Goal: Check status: Check status

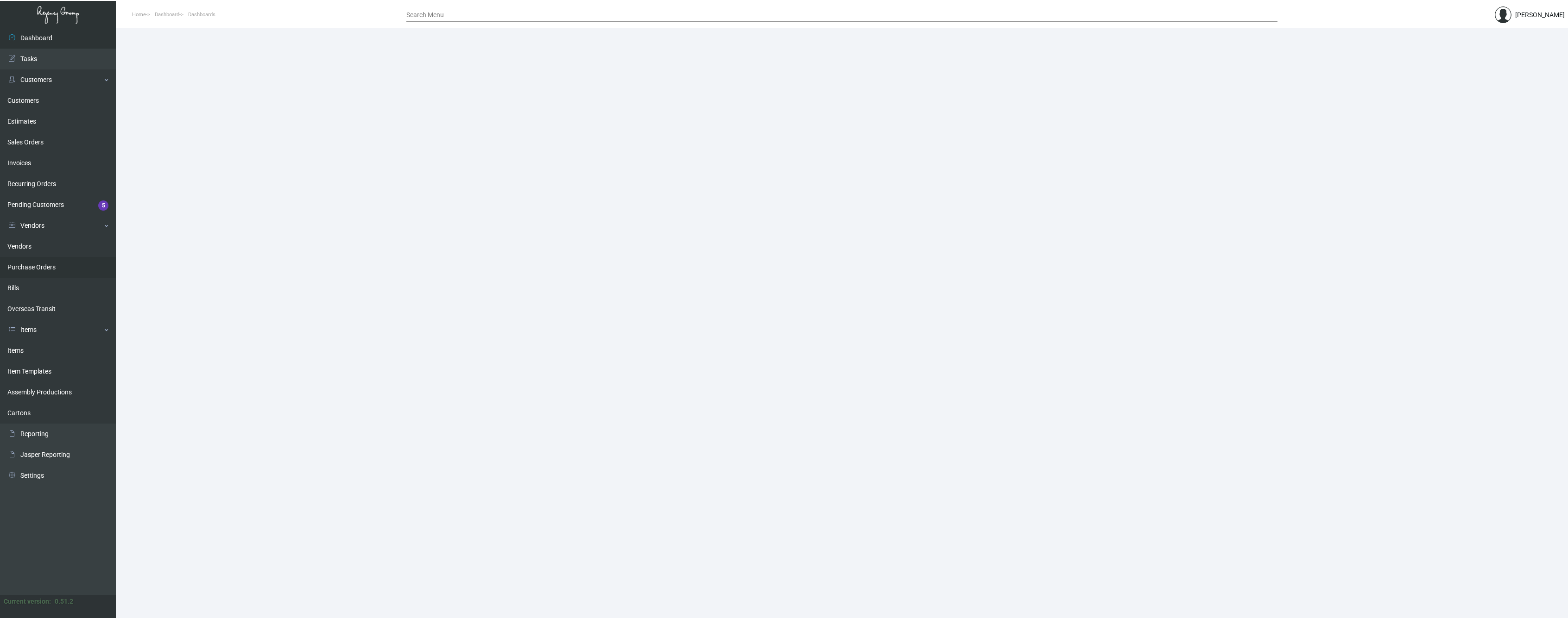
click at [41, 267] on link "Purchase Orders" at bounding box center [58, 267] width 116 height 21
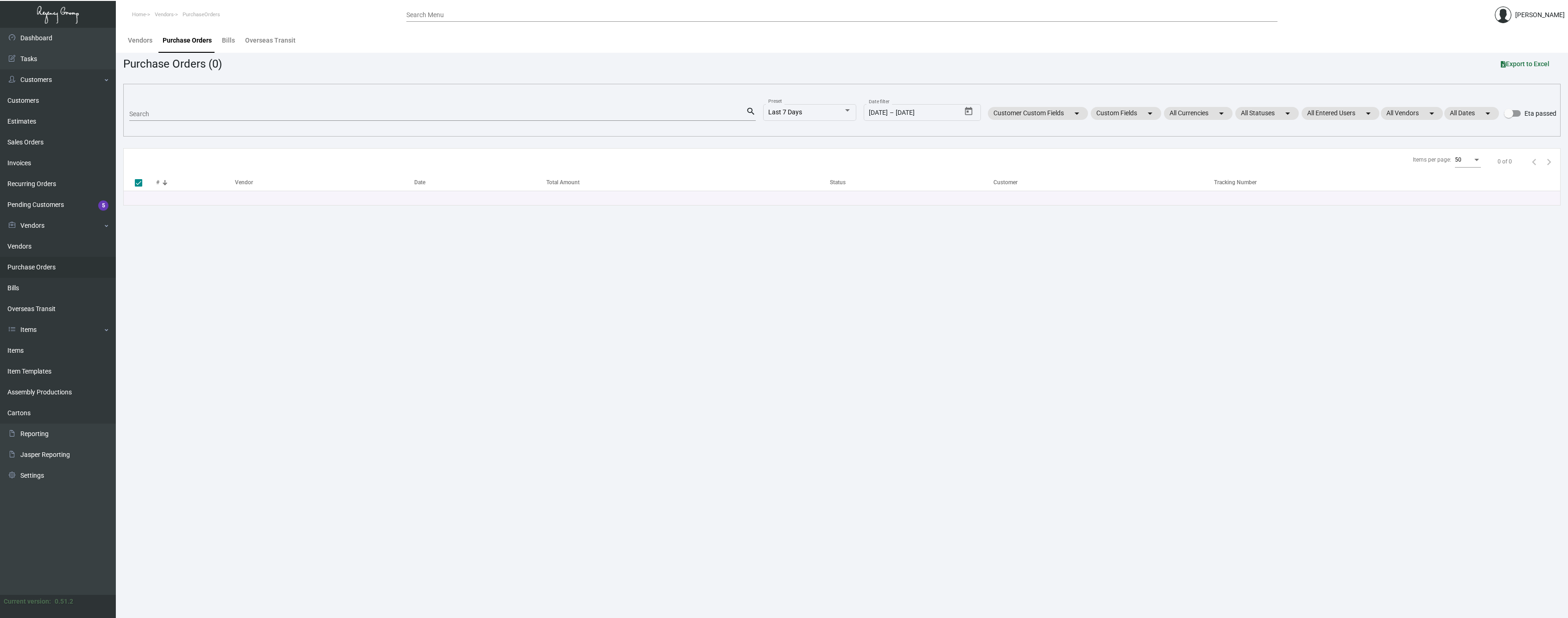
click at [214, 113] on input "Search" at bounding box center [437, 115] width 617 height 8
paste input "102954"
type input "102954"
checkbox input "false"
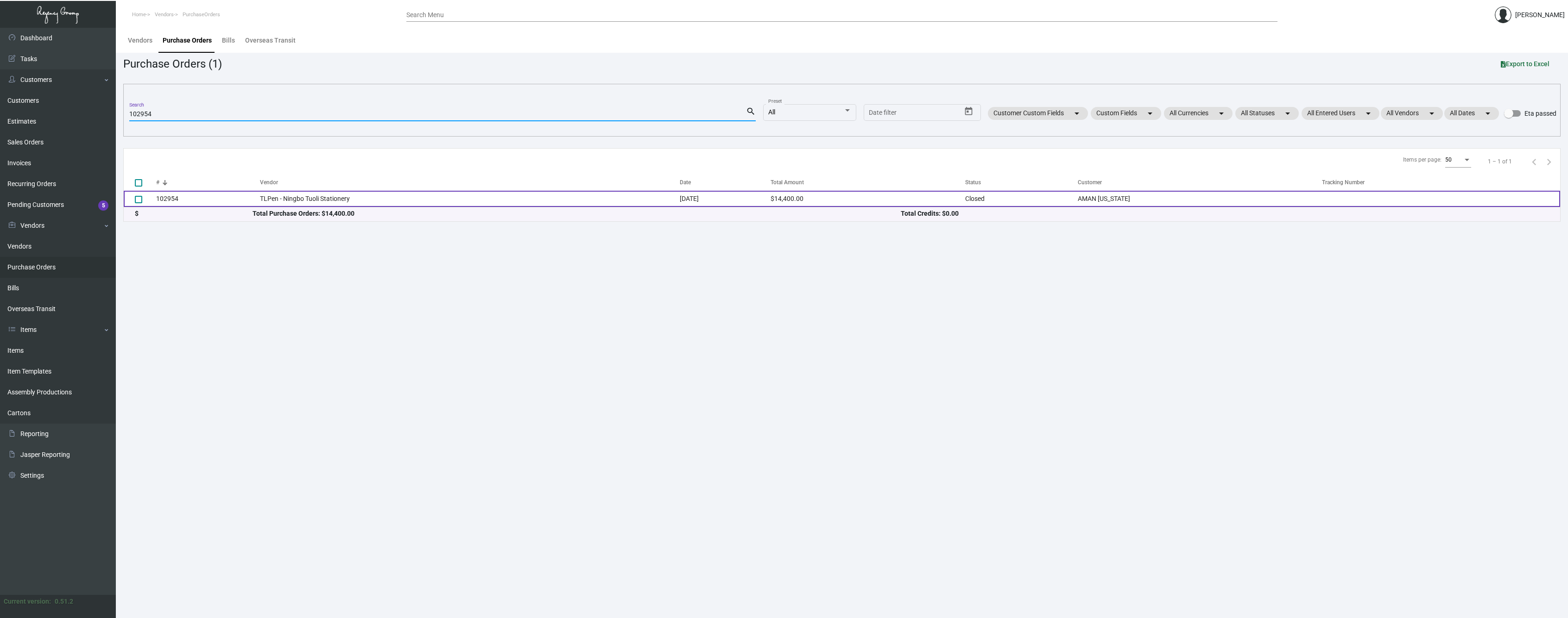
type input "102954"
click at [167, 200] on td "102954" at bounding box center [208, 199] width 104 height 16
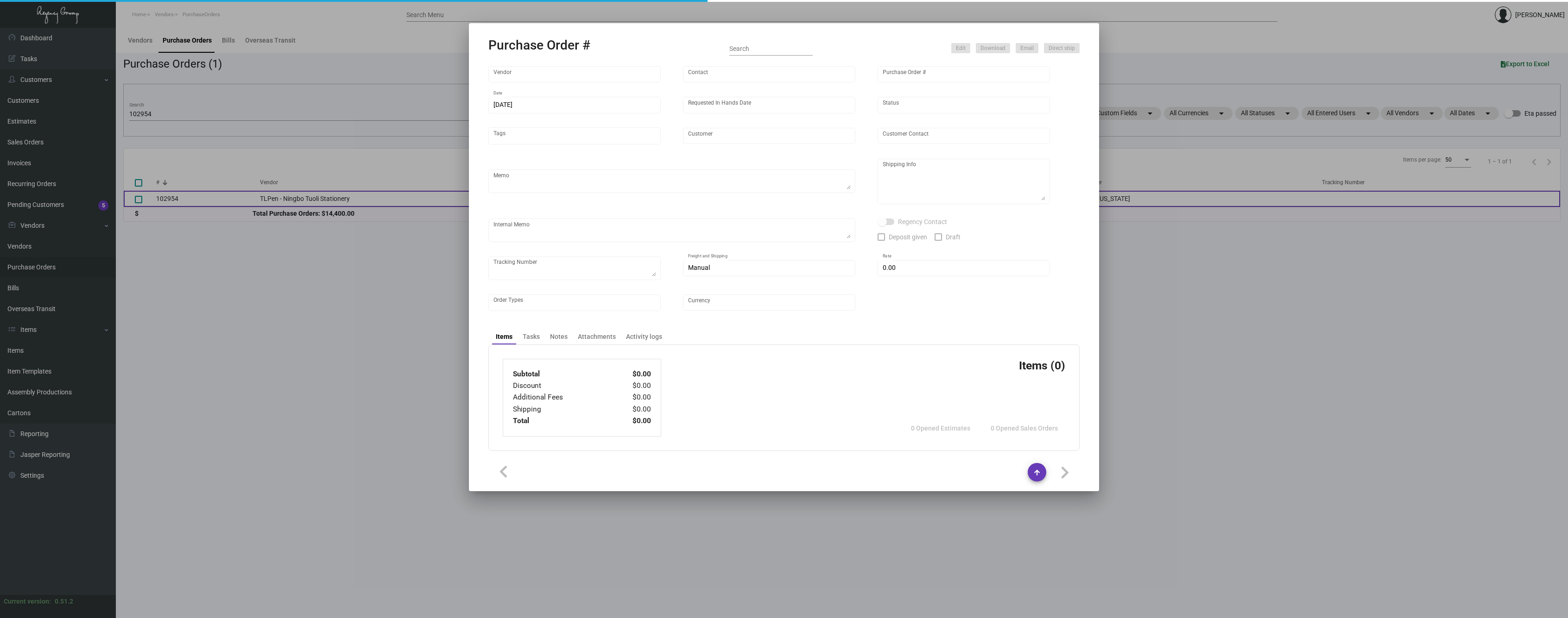
type input "TLPen - Ningbo Tuoli Stationery"
type input "[PERSON_NAME]"
type input "102954"
type input "[DATE]"
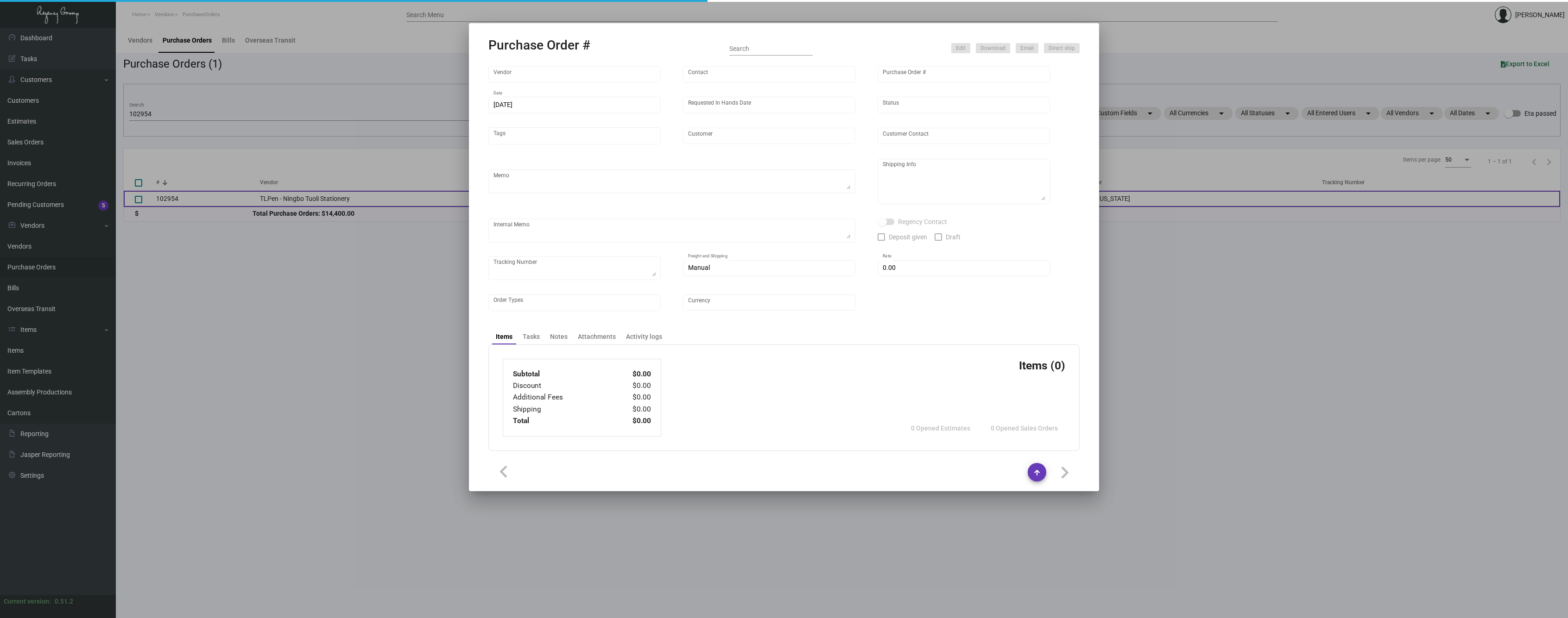
type input "AMAN [US_STATE]"
type textarea "Please ship by boat to our NJ warehouse."
type textarea "Regency Group NJ - [PERSON_NAME] [STREET_ADDRESS]"
type textarea "Production will be done in early March. ETA assume late April to early May."
checkbox input "true"
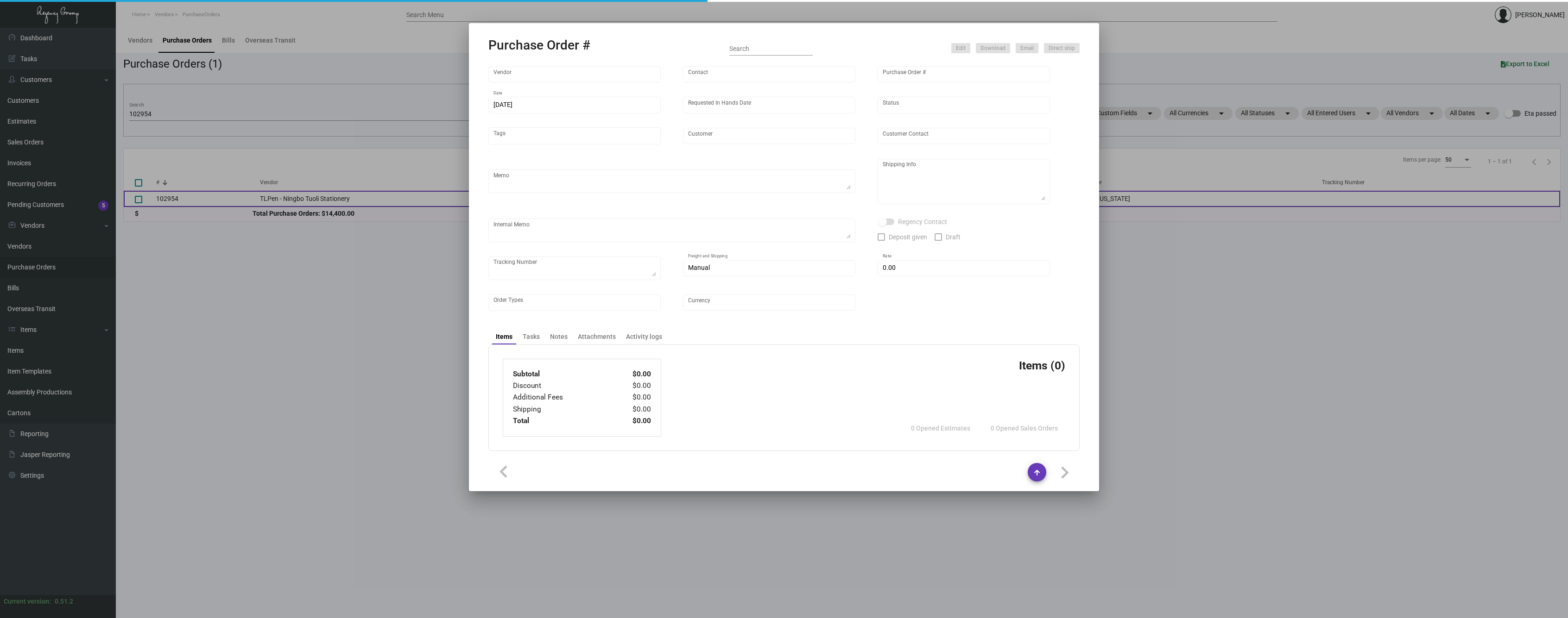
type input "$ 0.00"
type input "United States Dollar $"
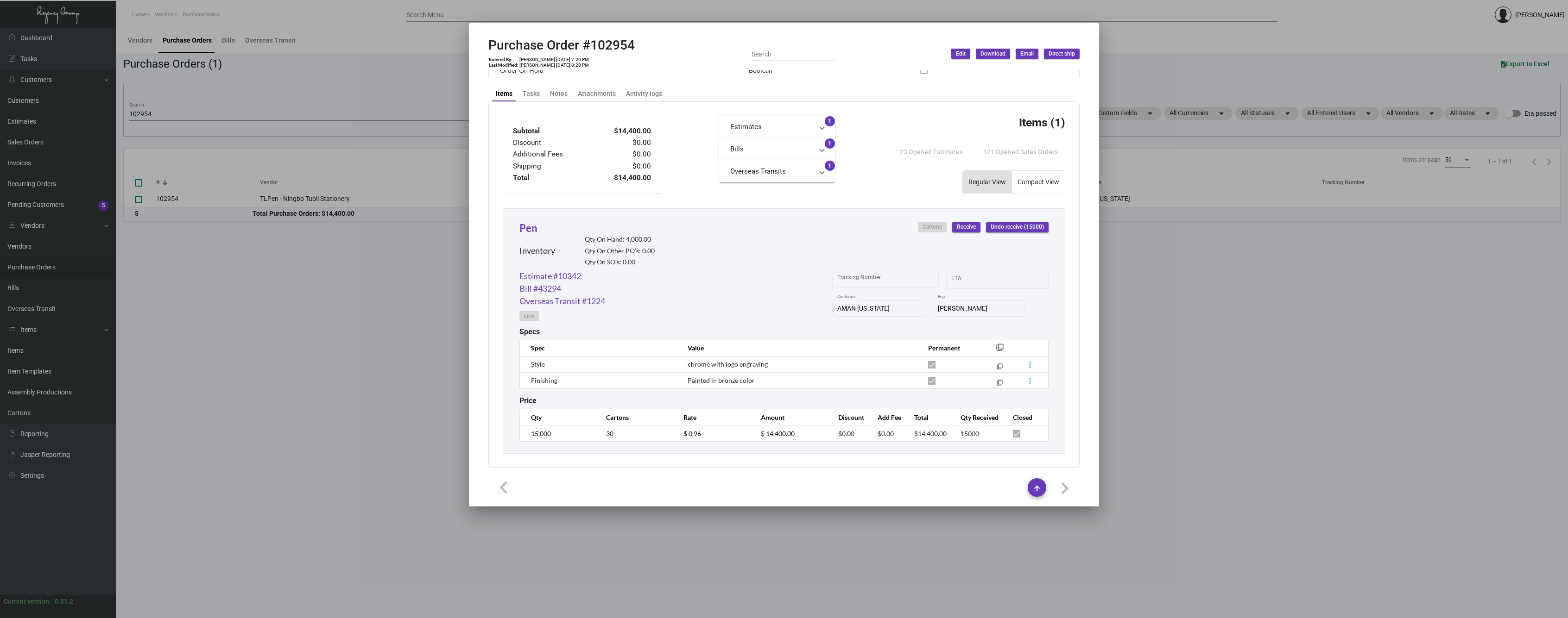
scroll to position [294, 0]
drag, startPoint x: 683, startPoint y: 366, endPoint x: 755, endPoint y: 380, distance: 73.3
click at [755, 380] on tbody "Style chrome with logo engraving filter_none Finishing Painted in bronze color …" at bounding box center [784, 373] width 528 height 32
click at [755, 380] on td "Painted in bronze color" at bounding box center [798, 380] width 241 height 16
click at [401, 289] on div at bounding box center [784, 309] width 1568 height 618
